Goal: Task Accomplishment & Management: Complete application form

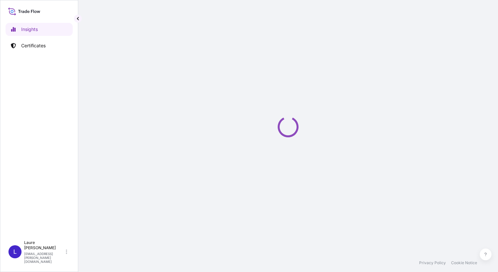
select select "2025"
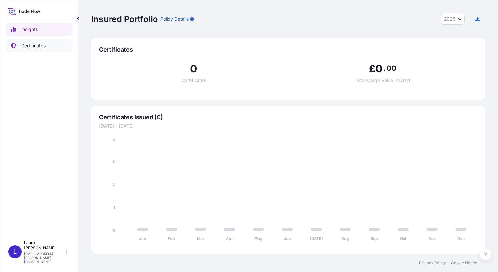
click at [42, 45] on p "Certificates" at bounding box center [33, 45] width 24 height 7
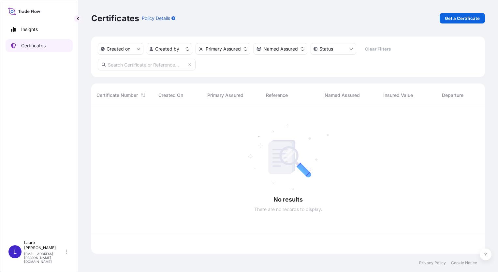
scroll to position [145, 388]
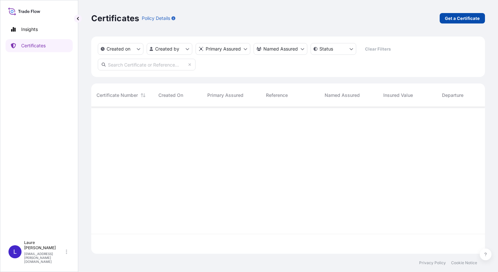
click at [447, 21] on link "Get a Certificate" at bounding box center [461, 18] width 45 height 10
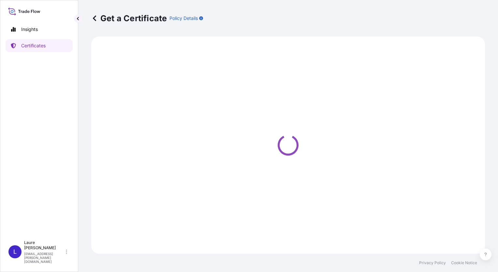
select select "Sea"
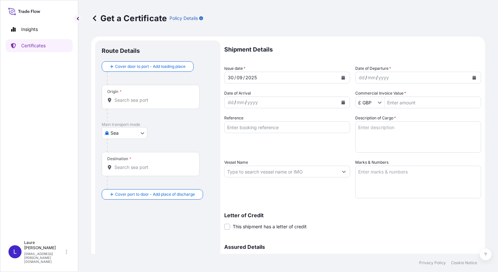
click at [472, 77] on icon "Calendar" at bounding box center [474, 78] width 4 height 4
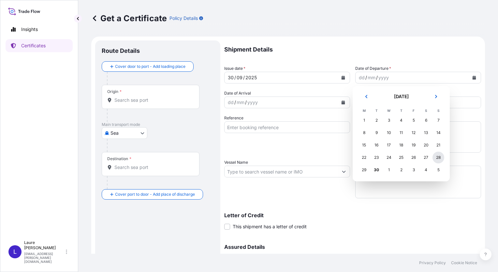
click at [439, 157] on div "28" at bounding box center [438, 157] width 12 height 12
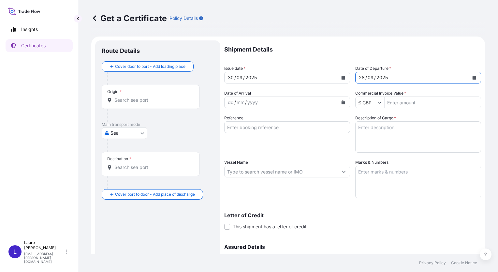
click at [127, 94] on div "Origin *" at bounding box center [151, 97] width 98 height 24
click at [127, 97] on input "Origin *" at bounding box center [152, 100] width 77 height 7
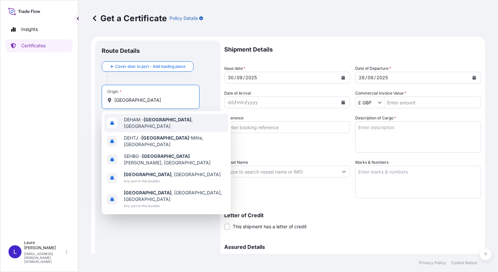
click at [147, 125] on div "DEHAM - [GEOGRAPHIC_DATA] , [GEOGRAPHIC_DATA]" at bounding box center [166, 123] width 124 height 18
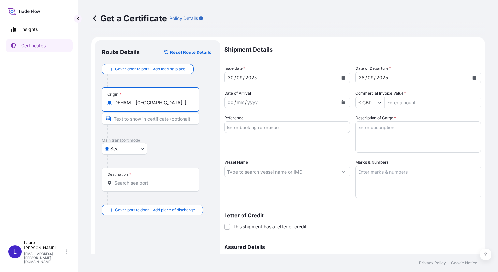
type input "DEHAM - [GEOGRAPHIC_DATA], [GEOGRAPHIC_DATA]"
click at [128, 179] on div "Destination *" at bounding box center [151, 179] width 98 height 24
click at [128, 179] on input "Destination *" at bounding box center [152, 182] width 77 height 7
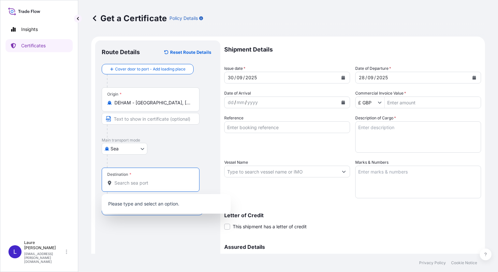
type input "u"
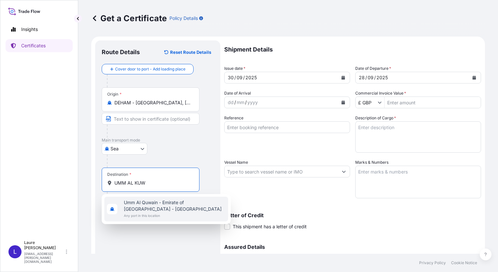
click at [147, 202] on span "Umm Al Quwain - Emirate of [GEOGRAPHIC_DATA] - [GEOGRAPHIC_DATA]" at bounding box center [175, 205] width 102 height 13
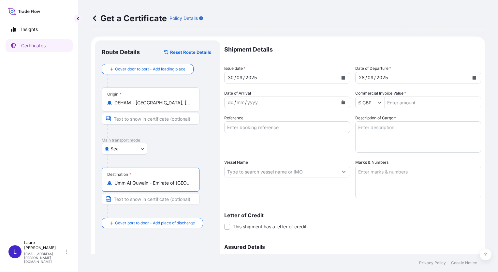
type input "Umm Al Quwain - Emirate of [GEOGRAPHIC_DATA] - [GEOGRAPHIC_DATA]"
click at [378, 104] on icon "Show suggestions" at bounding box center [379, 102] width 4 height 4
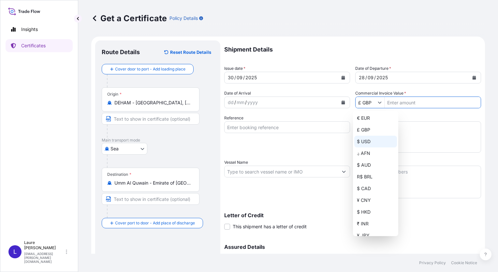
click at [369, 139] on div "$ USD" at bounding box center [375, 141] width 43 height 12
type input "$ USD"
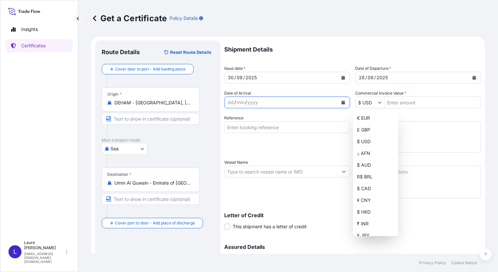
click at [342, 102] on icon "Calendar" at bounding box center [343, 102] width 4 height 4
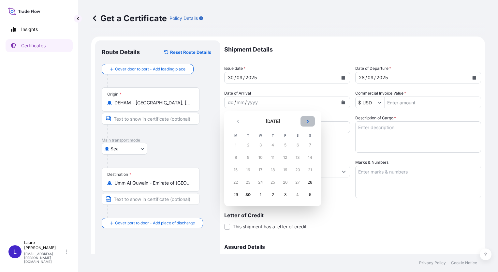
click at [307, 122] on icon "Next" at bounding box center [307, 120] width 2 height 3
click at [310, 169] on div "16" at bounding box center [310, 170] width 12 height 12
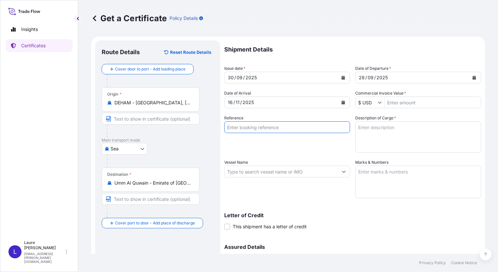
click at [254, 128] on input "Reference" at bounding box center [287, 127] width 126 height 12
paste input "MEDUKJ262477"
type input "MEDUKJ262477"
click at [342, 172] on icon "Show suggestions" at bounding box center [344, 171] width 4 height 4
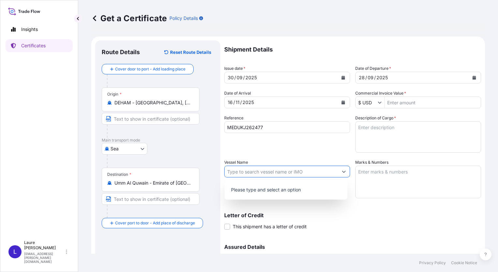
click at [281, 172] on input "Vessel Name" at bounding box center [280, 171] width 113 height 12
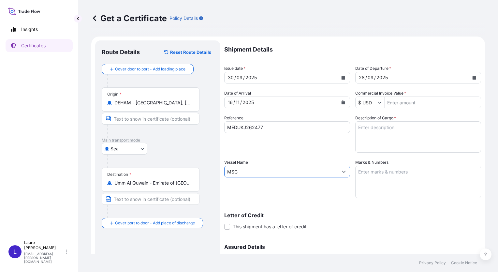
paste input "ILENIA"
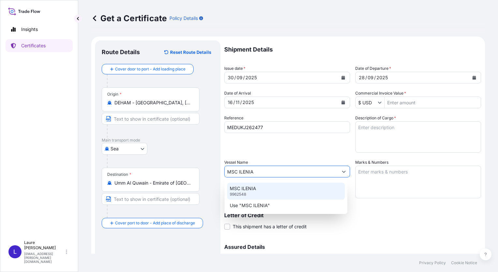
type input "MSC ILENIA"
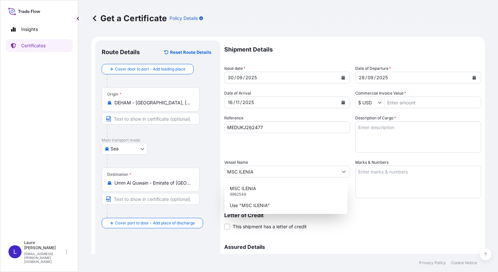
click at [331, 154] on div "Shipment Details Issue date * [DATE] Date of Departure * [DATE] Date of Arrival…" at bounding box center [352, 170] width 257 height 261
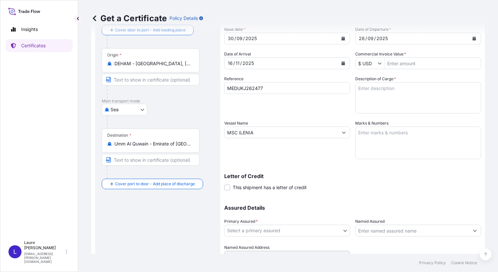
scroll to position [69, 0]
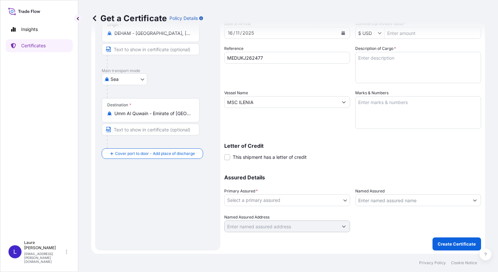
click at [343, 199] on body "1 option available. 2 options available. Insights Certificates L [PERSON_NAME] …" at bounding box center [249, 136] width 498 height 272
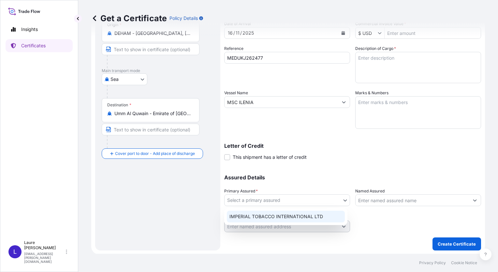
click at [320, 215] on div "IMPERIAL TOBACCO INTERNATIONAL LTD" at bounding box center [286, 216] width 118 height 12
select select "31694"
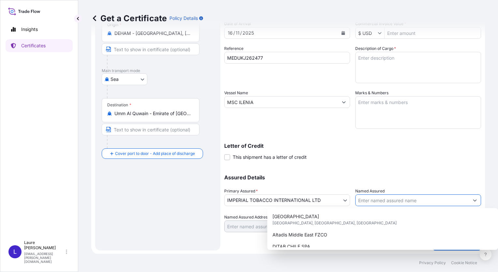
click at [472, 201] on icon "Show suggestions" at bounding box center [474, 200] width 4 height 4
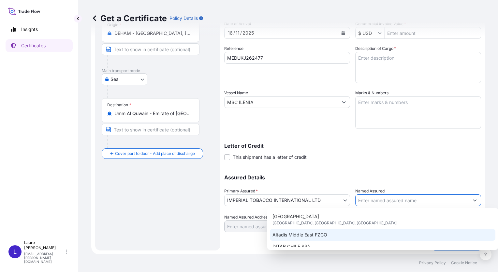
click at [345, 232] on div "Altadis Middle East FZCO" at bounding box center [382, 235] width 225 height 12
type input "Altadis Middle East FZCO"
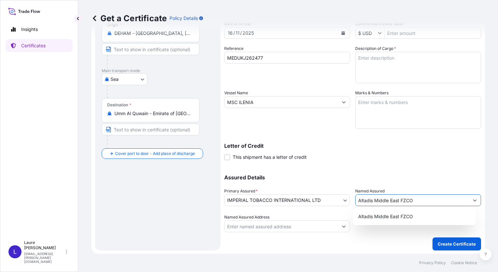
click at [473, 199] on icon "Show suggestions" at bounding box center [475, 200] width 4 height 2
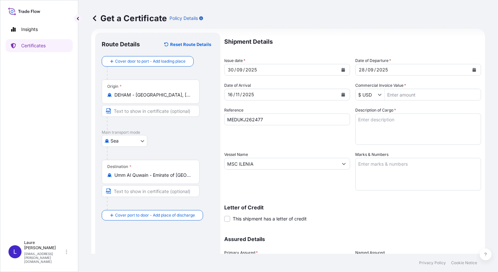
scroll to position [4, 0]
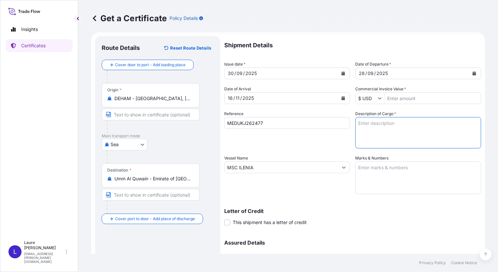
click at [379, 127] on textarea "Description of Cargo *" at bounding box center [418, 132] width 126 height 31
click at [389, 101] on input "Commercial Invoice Value *" at bounding box center [432, 98] width 96 height 12
type input "106,590"
click at [377, 132] on textarea "Description of Cargo *" at bounding box center [418, 132] width 126 height 31
click at [360, 135] on textarea "Description of Cargo *" at bounding box center [418, 132] width 126 height 31
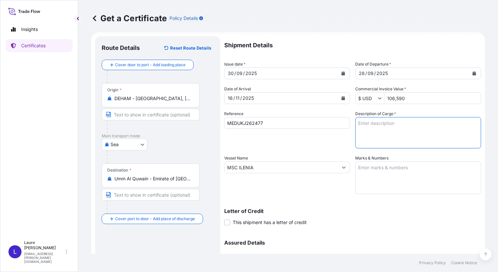
paste textarea "72 cases of Cigarettes Gross weight : 9.989,310 kg Net weight : 5.793,210 kg"
type textarea "72 cases of Cigarettes Gross weight : 9.989,310 kg Net weight : 5.793,210 kg"
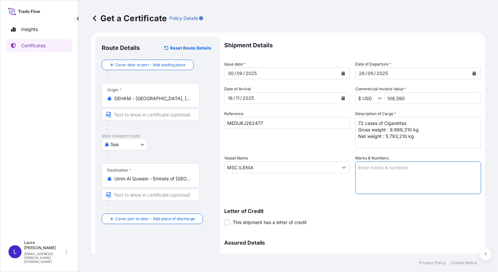
click at [365, 166] on textarea "Marks & Numbers" at bounding box center [418, 177] width 126 height 33
paste textarea "1 x 40'HC Container MSDU 837035-7 Seal IB 048293"
drag, startPoint x: 364, startPoint y: 168, endPoint x: 380, endPoint y: 166, distance: 16.4
click at [380, 166] on textarea "1 x 40'HC Container MSDU 837035-7 Seal IB 048293" at bounding box center [418, 177] width 126 height 33
drag, startPoint x: 379, startPoint y: 174, endPoint x: 408, endPoint y: 174, distance: 29.6
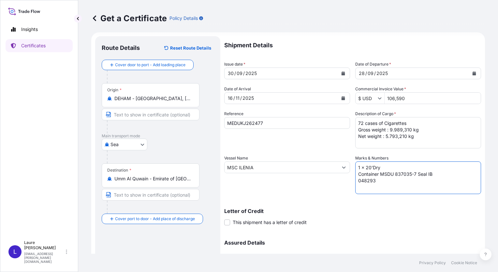
click at [408, 174] on textarea "1 x 20'Dry Container MSDU 837035-7 Seal IB 048293" at bounding box center [418, 177] width 126 height 33
paste textarea "FYCU7069192"
click at [415, 173] on textarea "1 x 20'Dry Container FYCU7069192-7 Seal IB 048293" at bounding box center [418, 177] width 126 height 33
click at [355, 186] on textarea "1 x 20'Dry Container FYCU7069192-7 Seal IB 048293" at bounding box center [418, 177] width 126 height 33
drag, startPoint x: 366, startPoint y: 179, endPoint x: 387, endPoint y: 180, distance: 21.9
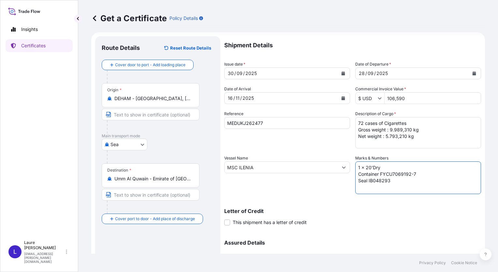
click at [387, 180] on textarea "1 x 20'Dry Container FYCU7069192-7 Seal IB048293" at bounding box center [418, 177] width 126 height 33
paste textarea "6114"
click at [363, 187] on textarea "1 x 20'Dry Container FYCU7069192-7 Seal IB046114" at bounding box center [418, 177] width 126 height 33
click at [406, 172] on textarea "1 x 20'Dry Container FYCU7069192-7 Seal IB046114" at bounding box center [418, 177] width 126 height 33
drag, startPoint x: 406, startPoint y: 174, endPoint x: 417, endPoint y: 174, distance: 10.4
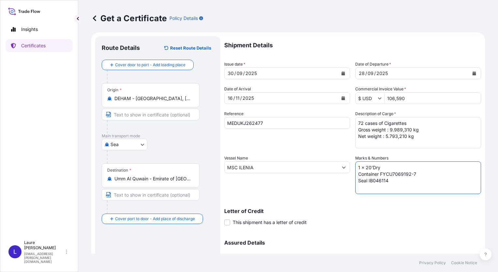
click at [417, 174] on textarea "1 x 20'Dry Container FYCU7069192-7 Seal IB046114" at bounding box center [418, 177] width 126 height 33
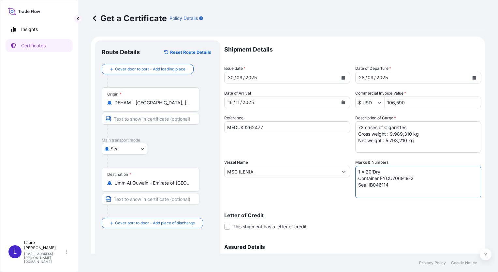
type textarea "1 x 20'Dry Container FYCU706919-2 Seal IB046114"
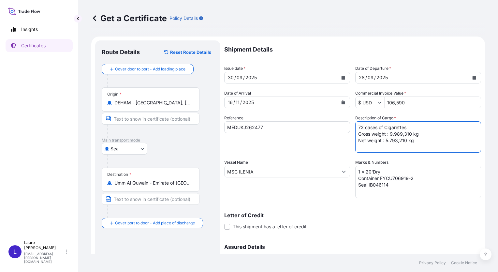
drag, startPoint x: 354, startPoint y: 127, endPoint x: 359, endPoint y: 126, distance: 5.6
click at [359, 126] on textarea "72 cases of Cigarettes Gross weight : 9.989,310 kg Net weight : 5.793,210 kg" at bounding box center [418, 136] width 126 height 31
drag, startPoint x: 387, startPoint y: 135, endPoint x: 407, endPoint y: 134, distance: 19.9
click at [407, 134] on textarea "72 cases of Cigarettes Gross weight : 9.989,310 kg Net weight : 5.793,210 kg" at bounding box center [418, 136] width 126 height 31
paste textarea "2.246,72"
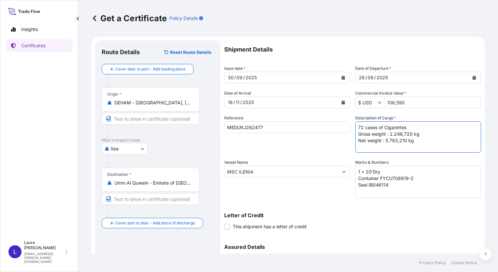
drag, startPoint x: 361, startPoint y: 127, endPoint x: 353, endPoint y: 127, distance: 8.5
click at [355, 127] on textarea "72 cases of Cigarettes Gross weight : 2.246,720 kg Net weight : 5.793,210 kg" at bounding box center [418, 136] width 126 height 31
drag, startPoint x: 384, startPoint y: 141, endPoint x: 402, endPoint y: 139, distance: 19.0
click at [402, 139] on textarea "228 cases of Cigarettes Gross weight : 2.246,720 kg Net weight : 5.793,210 kg" at bounding box center [418, 136] width 126 height 31
paste textarea "1.381,32"
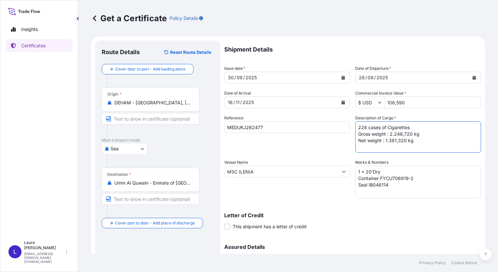
click at [387, 147] on textarea "228 cases of Cigarettes Gross weight : 2.246,720 kg Net weight : 1.381,320 kg" at bounding box center [418, 136] width 126 height 31
type textarea "228 cases of Cigarettes Gross weight : 2.246,720 kg Net weight : 1.381,320 kg"
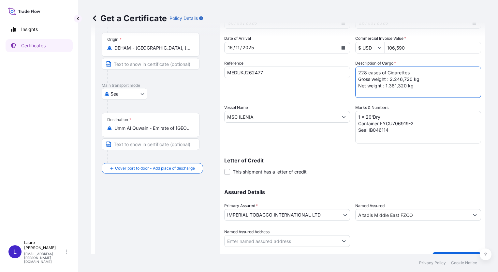
scroll to position [69, 0]
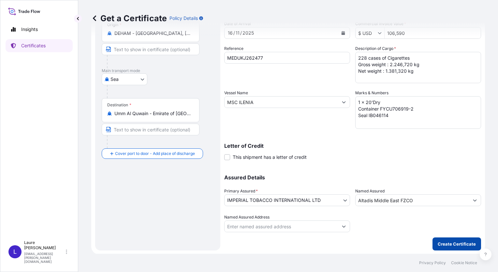
click at [458, 240] on p "Create Certificate" at bounding box center [456, 243] width 38 height 7
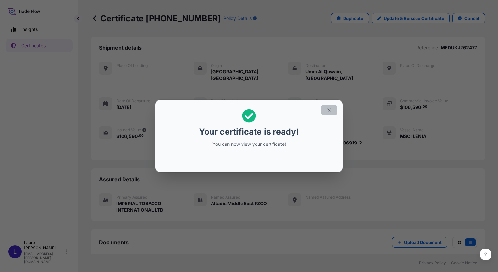
click at [328, 109] on icon "button" at bounding box center [329, 110] width 6 height 6
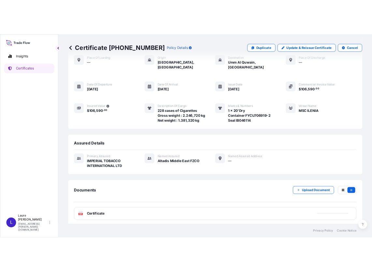
scroll to position [34, 0]
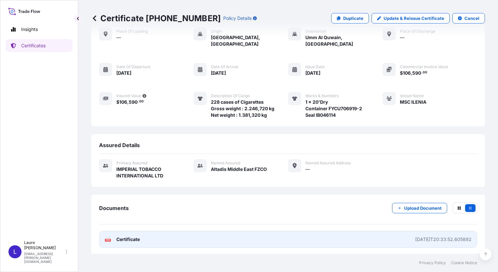
click at [107, 239] on text "PDF" at bounding box center [108, 240] width 4 height 2
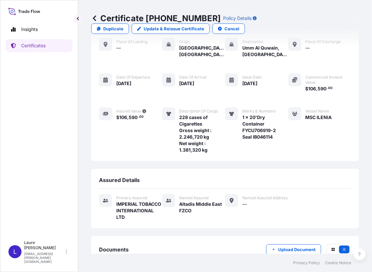
scroll to position [45, 0]
